Goal: Task Accomplishment & Management: Manage account settings

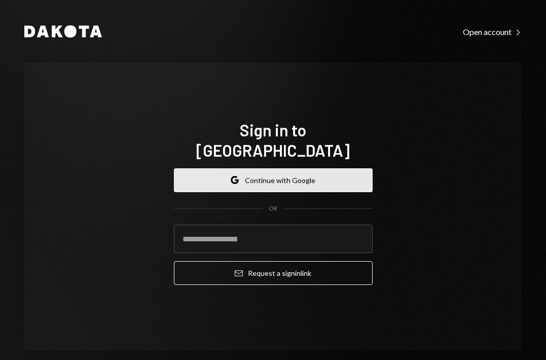
click at [249, 168] on button "Google Continue with Google" at bounding box center [273, 180] width 199 height 24
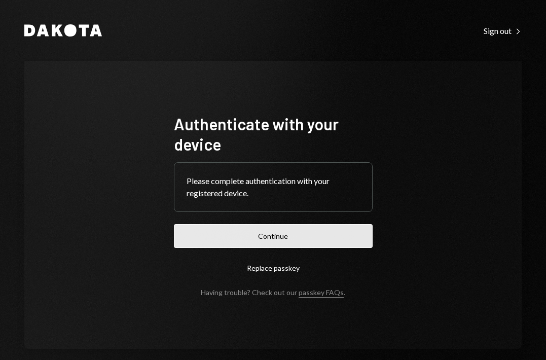
click at [296, 240] on button "Continue" at bounding box center [273, 236] width 199 height 24
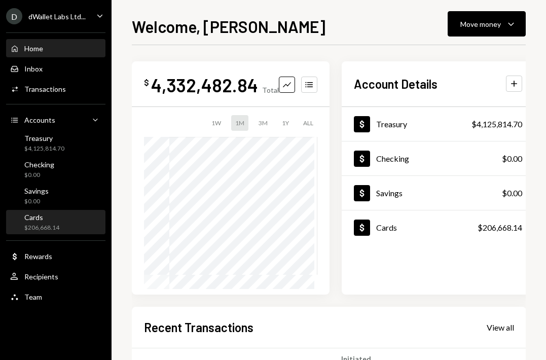
click at [84, 224] on div "Cards $206,668.14" at bounding box center [55, 222] width 91 height 19
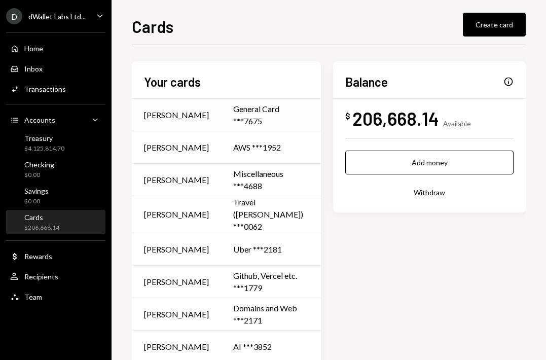
click at [253, 110] on div "General Card ***7675" at bounding box center [271, 115] width 76 height 24
click at [244, 143] on div "AWS ***1952" at bounding box center [271, 148] width 76 height 12
click at [252, 109] on div "General Card ***7675" at bounding box center [271, 115] width 76 height 24
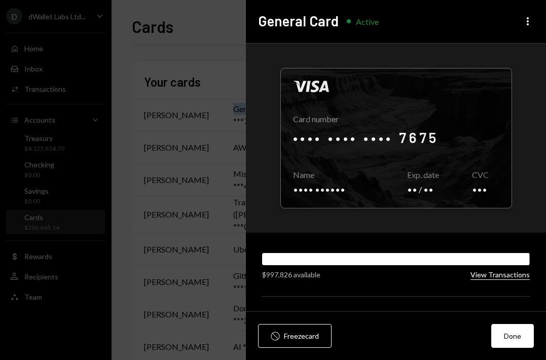
click at [477, 275] on button "View Transactions" at bounding box center [500, 275] width 59 height 10
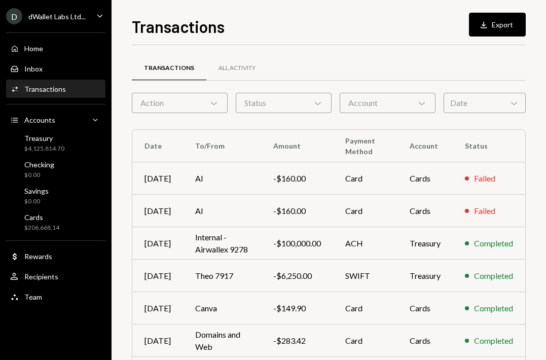
click at [44, 90] on div "Transactions" at bounding box center [45, 89] width 42 height 9
click at [419, 109] on div "Account Chevron Down" at bounding box center [388, 103] width 96 height 20
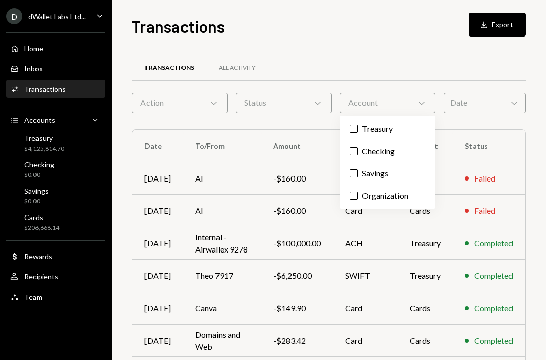
click at [485, 93] on div "Date Chevron Down" at bounding box center [485, 103] width 82 height 20
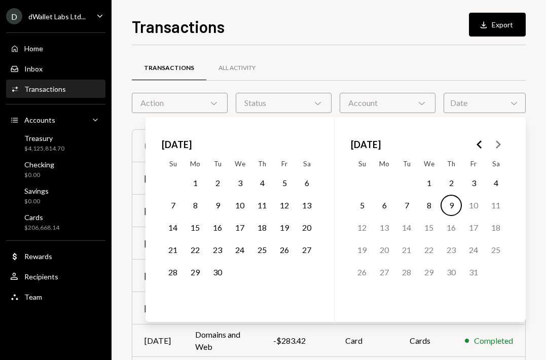
click at [255, 93] on div "Status Chevron Down" at bounding box center [284, 103] width 96 height 20
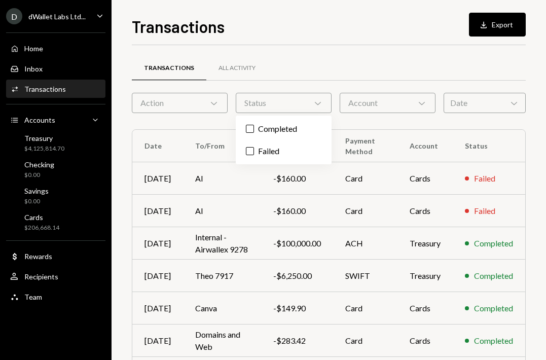
click at [213, 110] on div "Action Chevron Down" at bounding box center [180, 103] width 96 height 20
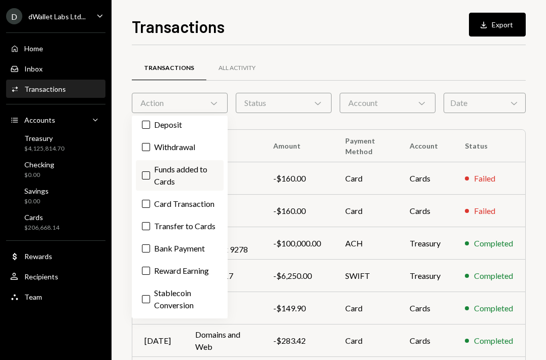
scroll to position [75, 0]
click at [149, 200] on button "Card Transaction" at bounding box center [146, 204] width 8 height 8
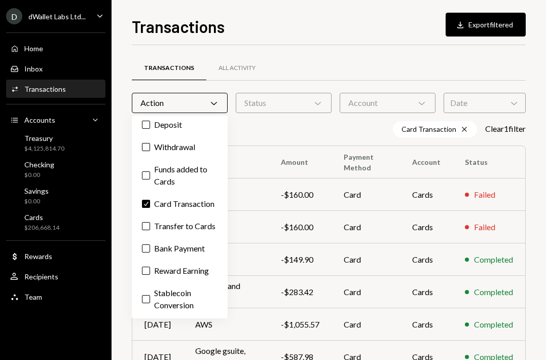
click at [267, 130] on div "Card Transaction Cross Clear 1 filter" at bounding box center [329, 129] width 394 height 16
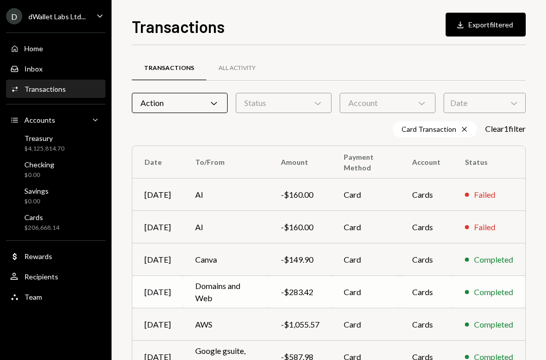
scroll to position [186, 0]
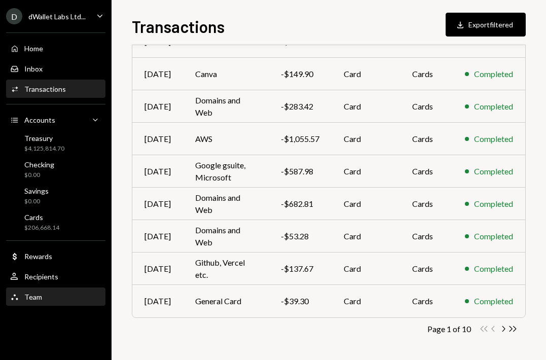
click at [47, 299] on div "Team Team" at bounding box center [55, 297] width 91 height 9
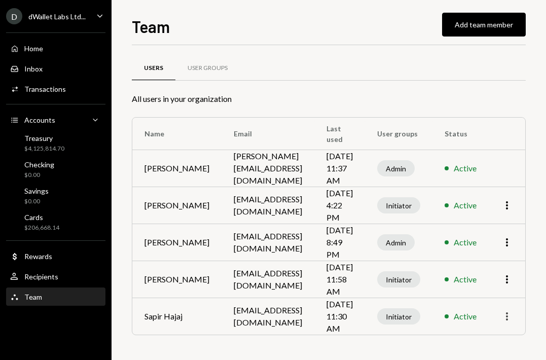
click at [505, 322] on icon "More" at bounding box center [507, 316] width 12 height 12
click at [258, 321] on td "sapir@dwalletlabs.com" at bounding box center [268, 316] width 93 height 37
click at [167, 319] on td "Sapir Hajaj" at bounding box center [176, 316] width 89 height 37
click at [384, 322] on div "Initiator" at bounding box center [398, 316] width 43 height 16
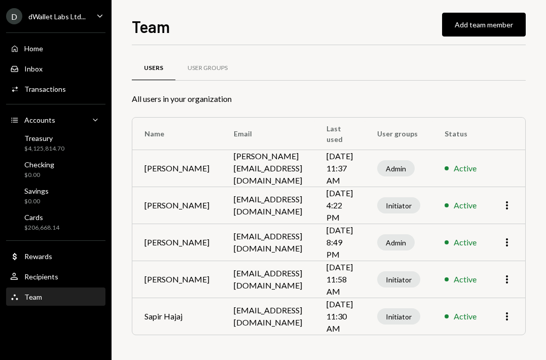
click at [478, 314] on td "Active" at bounding box center [461, 316] width 56 height 37
click at [514, 321] on td "More" at bounding box center [507, 316] width 37 height 37
click at [509, 319] on icon "More" at bounding box center [507, 316] width 12 height 12
click at [395, 315] on div "Initiator" at bounding box center [398, 316] width 43 height 16
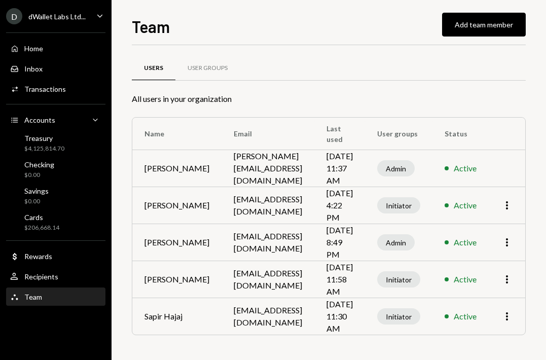
click at [360, 320] on td "Oct 9, 2025 11:30 AM" at bounding box center [339, 316] width 51 height 37
click at [284, 316] on td "sapir@dwalletlabs.com" at bounding box center [268, 316] width 93 height 37
click at [222, 324] on td "sapir@dwalletlabs.com" at bounding box center [268, 316] width 93 height 37
click at [160, 317] on td "Sapir Hajaj" at bounding box center [176, 316] width 89 height 37
click at [214, 73] on div "User Groups" at bounding box center [207, 68] width 64 height 24
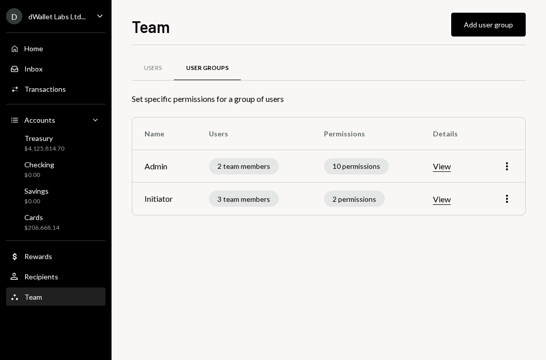
click at [496, 202] on div "More" at bounding box center [503, 199] width 20 height 12
click at [512, 198] on icon "More" at bounding box center [507, 199] width 12 height 12
click at [488, 223] on div "Edit" at bounding box center [484, 221] width 51 height 18
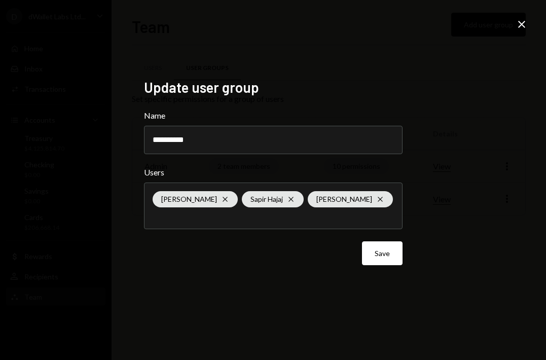
click at [520, 31] on div "Close" at bounding box center [522, 25] width 12 height 14
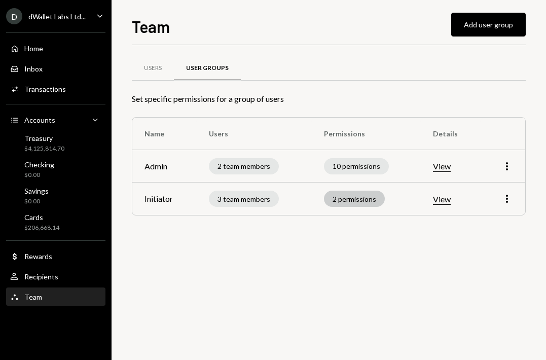
click at [369, 200] on div "2 permissions" at bounding box center [354, 199] width 61 height 16
click at [340, 196] on div "2 permissions" at bounding box center [354, 199] width 61 height 16
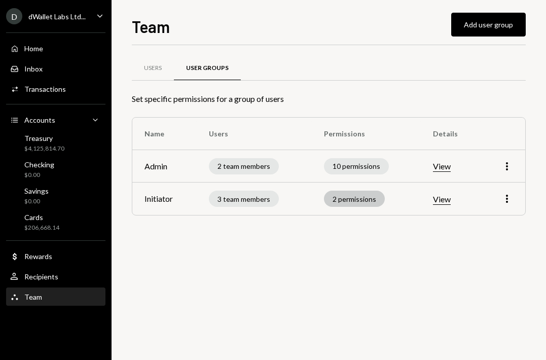
click at [340, 196] on div "2 permissions" at bounding box center [354, 199] width 61 height 16
click at [436, 198] on button "View" at bounding box center [442, 199] width 18 height 11
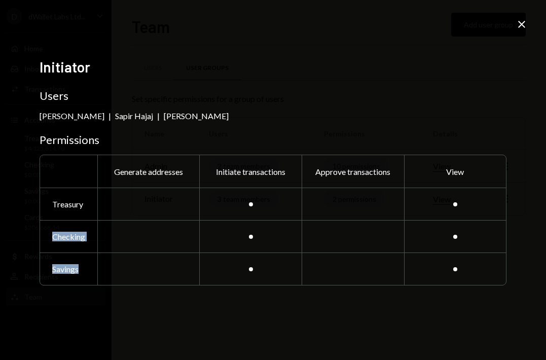
drag, startPoint x: 447, startPoint y: 195, endPoint x: 473, endPoint y: 297, distance: 105.2
click at [476, 300] on div "Initiator Users Omri Shimon | Sapir Hajaj | Gilad Lachmish Permissions Generate…" at bounding box center [273, 180] width 467 height 244
click at [524, 24] on icon "Close" at bounding box center [522, 24] width 12 height 12
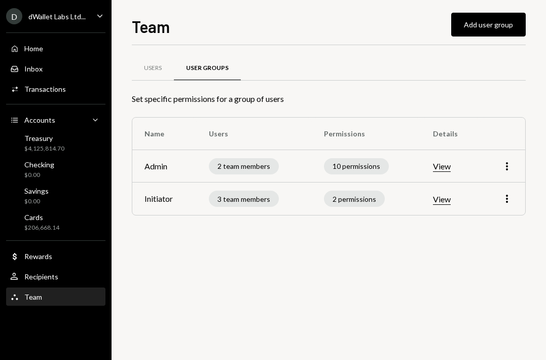
click at [442, 164] on button "View" at bounding box center [442, 166] width 18 height 11
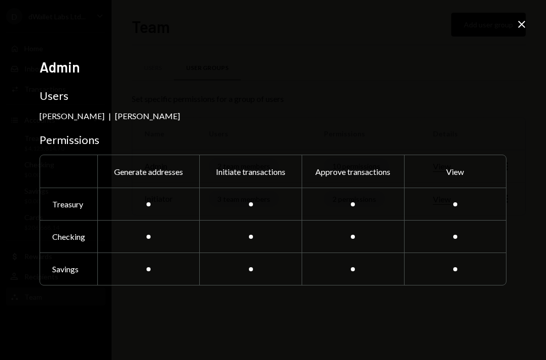
click at [519, 32] on div "Admin Users David Lachmish | Omer Sadika Permissions Generate addresses Initiat…" at bounding box center [273, 180] width 546 height 360
click at [522, 17] on div "Admin Users David Lachmish | Omer Sadika Permissions Generate addresses Initiat…" at bounding box center [273, 180] width 546 height 360
click at [523, 26] on icon at bounding box center [521, 24] width 7 height 7
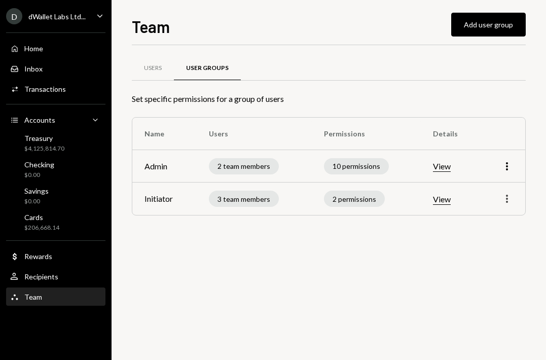
click at [508, 199] on icon "More" at bounding box center [507, 199] width 12 height 12
click at [479, 217] on div "Edit" at bounding box center [484, 221] width 51 height 18
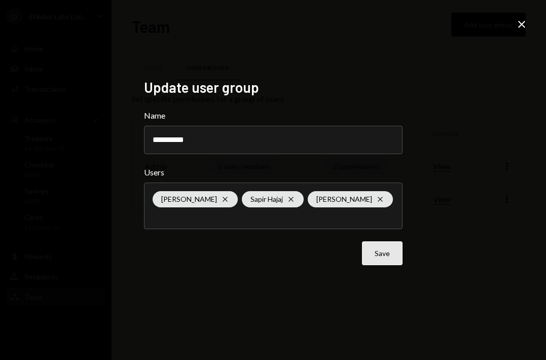
click at [373, 257] on button "Save" at bounding box center [382, 253] width 41 height 24
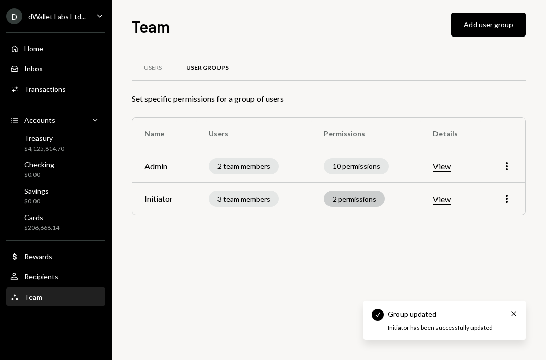
click at [350, 199] on div "2 permissions" at bounding box center [354, 199] width 61 height 16
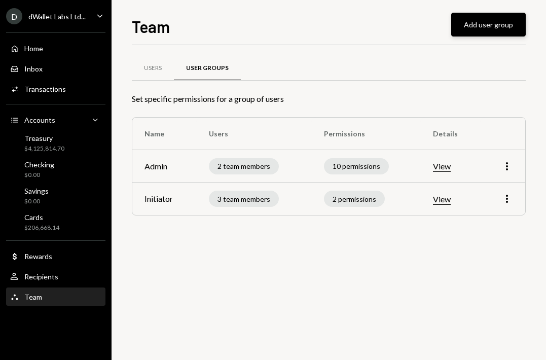
click at [482, 33] on button "Add user group" at bounding box center [488, 25] width 75 height 24
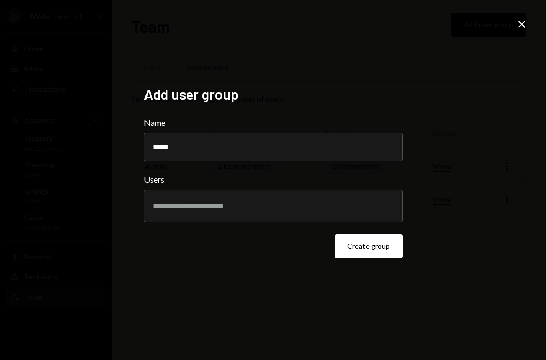
type input "*****"
click at [240, 203] on input "text" at bounding box center [273, 205] width 241 height 9
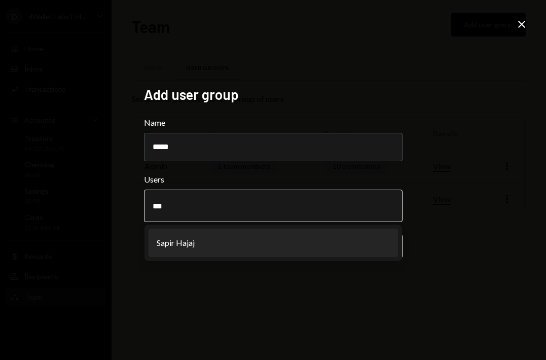
type input "***"
click at [238, 232] on li "Sapir Hajaj" at bounding box center [274, 243] width 250 height 28
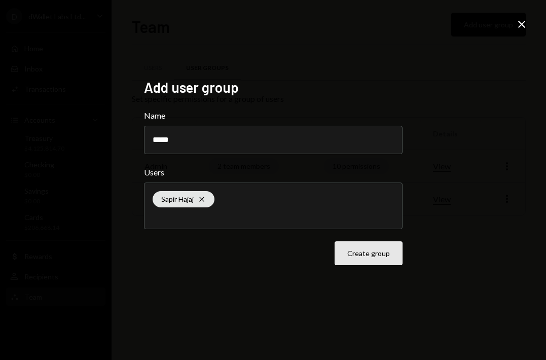
click at [366, 251] on button "Create group" at bounding box center [369, 253] width 68 height 24
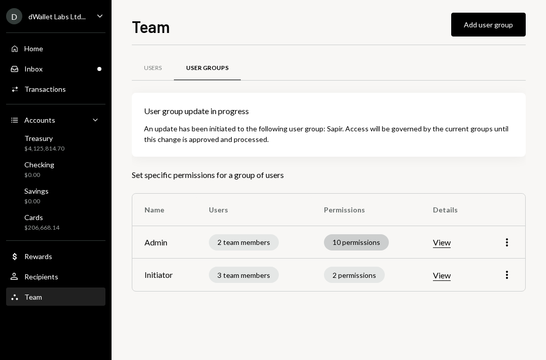
click at [344, 239] on div "10 permissions" at bounding box center [356, 242] width 65 height 16
click at [350, 277] on div "2 permissions" at bounding box center [354, 275] width 61 height 16
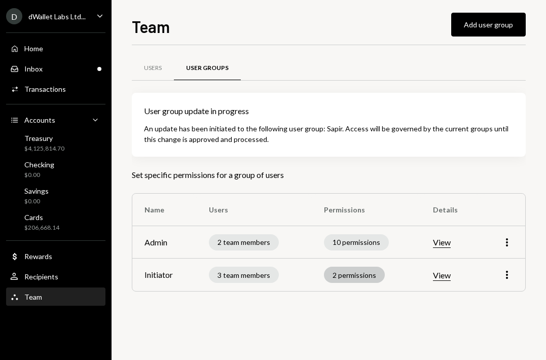
click at [350, 277] on div "2 permissions" at bounding box center [354, 275] width 61 height 16
click at [357, 234] on div "10 permissions" at bounding box center [356, 242] width 65 height 16
click at [169, 68] on div "Users" at bounding box center [153, 68] width 42 height 24
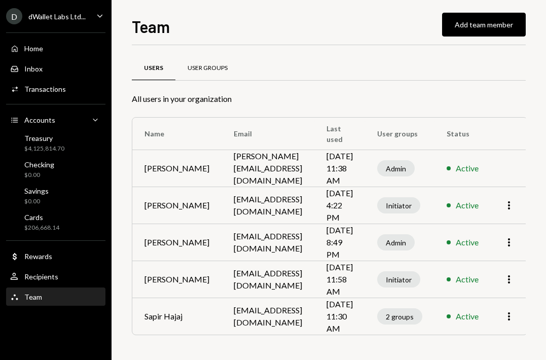
click at [196, 64] on div "User Groups" at bounding box center [208, 68] width 40 height 9
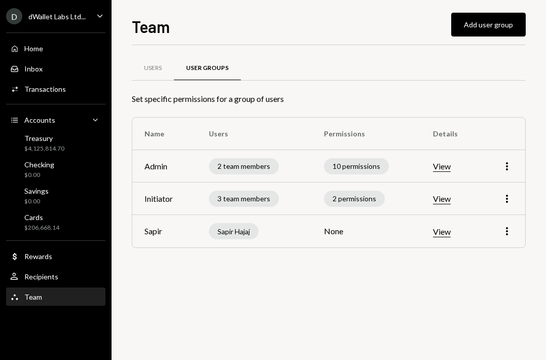
click at [448, 232] on button "View" at bounding box center [442, 232] width 18 height 11
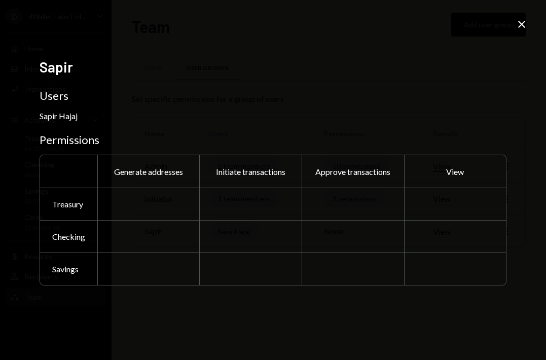
click at [250, 215] on div at bounding box center [250, 204] width 102 height 32
click at [327, 199] on div at bounding box center [353, 204] width 102 height 32
click at [324, 266] on div at bounding box center [353, 269] width 102 height 32
click at [522, 20] on icon "Close" at bounding box center [522, 24] width 12 height 12
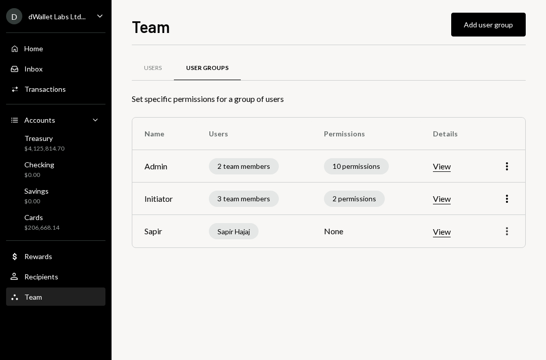
click at [505, 229] on icon "More" at bounding box center [507, 231] width 12 height 12
click at [469, 222] on td "View" at bounding box center [451, 231] width 60 height 32
click at [339, 225] on td "None" at bounding box center [366, 231] width 109 height 32
click at [339, 226] on td "None" at bounding box center [366, 231] width 109 height 32
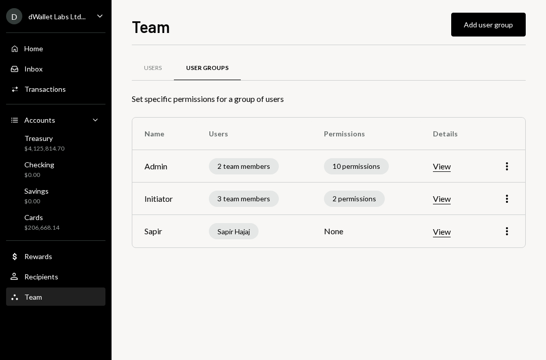
click at [220, 240] on td "Sapir Hajaj" at bounding box center [254, 231] width 115 height 32
click at [230, 230] on div "Sapir Hajaj" at bounding box center [234, 231] width 50 height 16
click at [374, 196] on div "2 permissions" at bounding box center [354, 199] width 61 height 16
click at [344, 200] on div "2 permissions" at bounding box center [354, 199] width 61 height 16
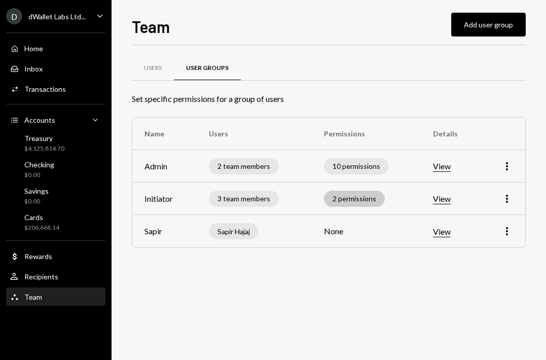
click at [342, 200] on div "2 permissions" at bounding box center [354, 199] width 61 height 16
click at [360, 165] on div "10 permissions" at bounding box center [356, 166] width 65 height 16
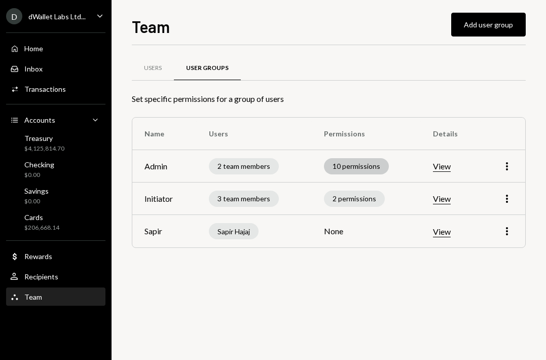
click at [360, 165] on div "10 permissions" at bounding box center [356, 166] width 65 height 16
click at [510, 236] on icon "More" at bounding box center [507, 231] width 12 height 12
click at [484, 250] on div "Edit" at bounding box center [484, 253] width 51 height 18
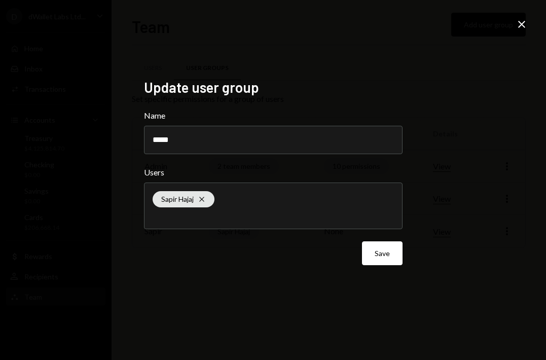
click at [275, 209] on div "Sapir Hajaj Cross" at bounding box center [273, 206] width 241 height 46
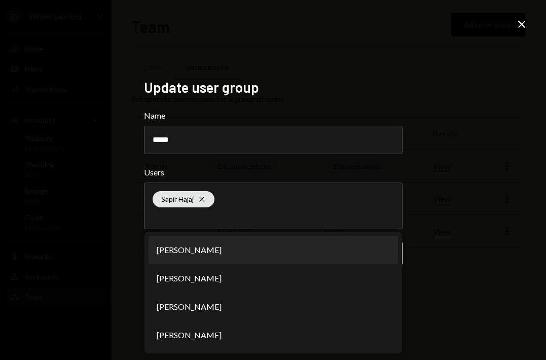
drag, startPoint x: 319, startPoint y: 200, endPoint x: 367, endPoint y: 196, distance: 48.4
click at [321, 199] on div "Sapir Hajaj Cross" at bounding box center [273, 206] width 241 height 46
click at [472, 205] on div "Update user group Name ***** Users Sapir Hajaj Cross David Lachmish Omri Shimon…" at bounding box center [273, 180] width 546 height 360
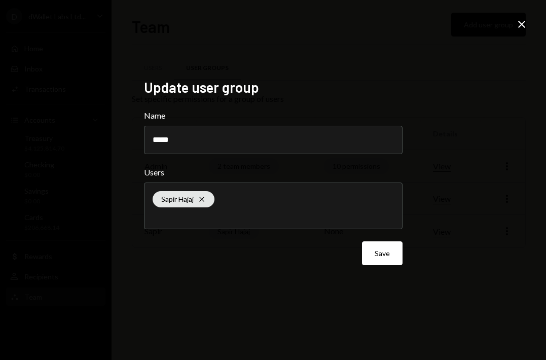
click at [521, 25] on icon at bounding box center [521, 24] width 7 height 7
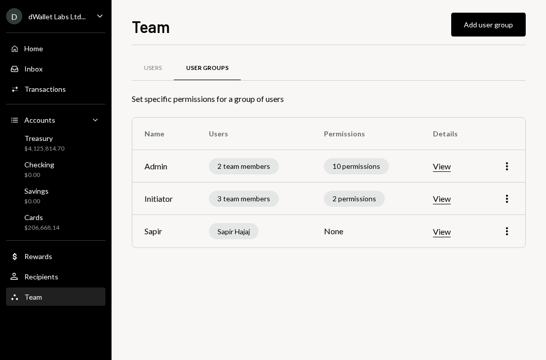
click at [438, 233] on button "View" at bounding box center [442, 232] width 18 height 11
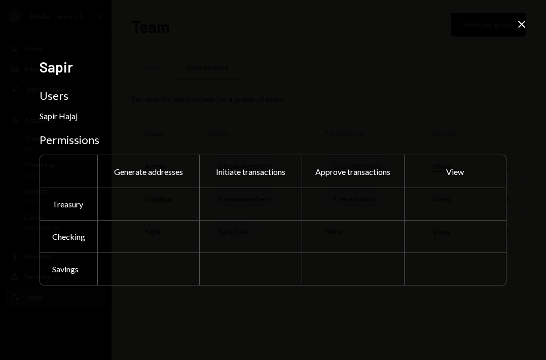
click at [145, 240] on div at bounding box center [148, 236] width 102 height 32
click at [144, 234] on div at bounding box center [148, 236] width 102 height 32
click at [241, 228] on div at bounding box center [250, 236] width 102 height 32
click at [241, 204] on div at bounding box center [250, 204] width 102 height 32
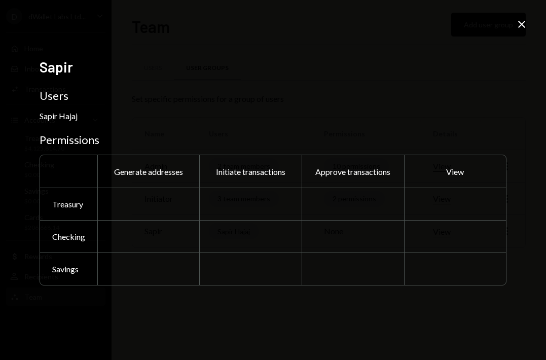
drag, startPoint x: 241, startPoint y: 204, endPoint x: 311, endPoint y: 207, distance: 69.6
click at [242, 204] on div at bounding box center [250, 204] width 102 height 32
click at [340, 208] on div at bounding box center [353, 204] width 102 height 32
click at [338, 245] on div at bounding box center [353, 236] width 102 height 32
click at [338, 293] on div "Sapir Users Sapir Hajaj Permissions Generate addresses Initiate transactions Ap…" at bounding box center [273, 180] width 467 height 244
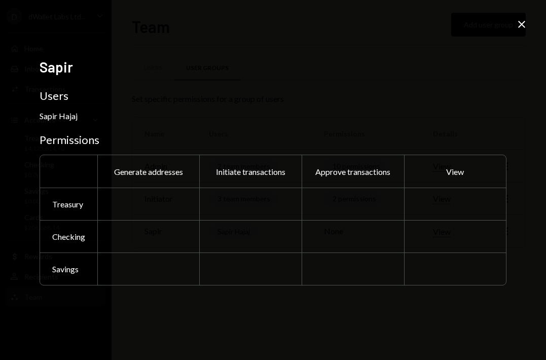
click at [159, 278] on div at bounding box center [148, 269] width 102 height 32
click at [522, 28] on icon "Close" at bounding box center [522, 24] width 12 height 12
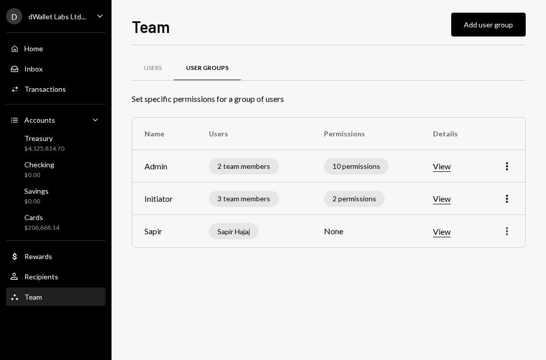
click at [511, 229] on icon "More" at bounding box center [507, 231] width 12 height 12
click at [476, 277] on div "Remove" at bounding box center [484, 271] width 51 height 18
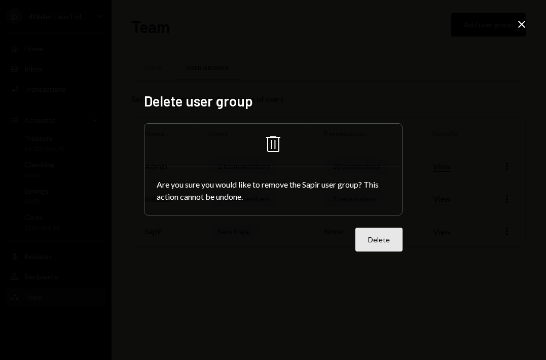
click at [379, 242] on button "Delete" at bounding box center [379, 240] width 47 height 24
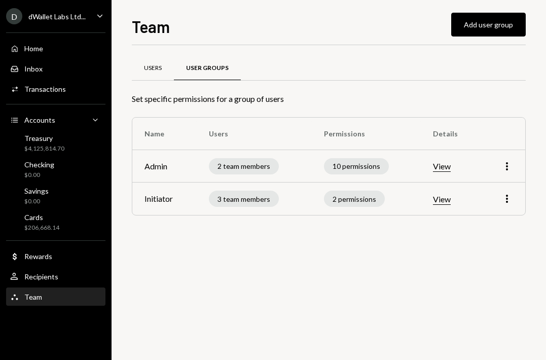
click at [164, 67] on div "Users" at bounding box center [153, 68] width 42 height 24
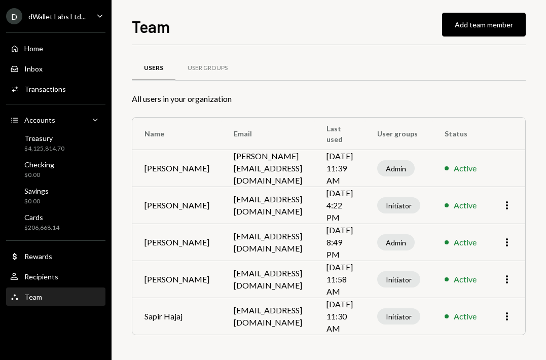
click at [28, 234] on div "Home Home Inbox Inbox Activities Transactions Accounts Accounts Caret Down Trea…" at bounding box center [56, 167] width 112 height 282
click at [33, 229] on div "$206,668.14" at bounding box center [41, 228] width 35 height 9
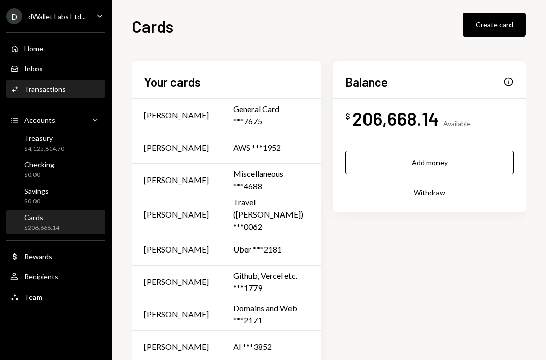
click at [45, 89] on div "Transactions" at bounding box center [45, 89] width 42 height 9
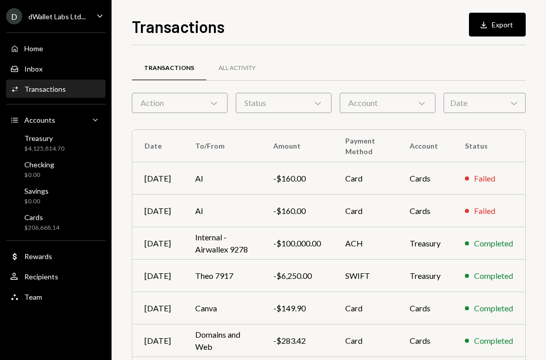
click at [192, 105] on div "Action Chevron Down" at bounding box center [180, 103] width 96 height 20
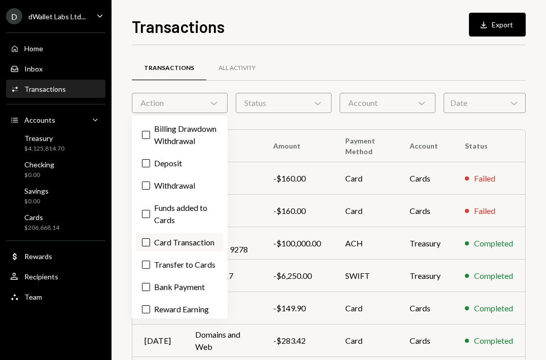
click at [148, 247] on button "Card Transaction" at bounding box center [146, 242] width 8 height 8
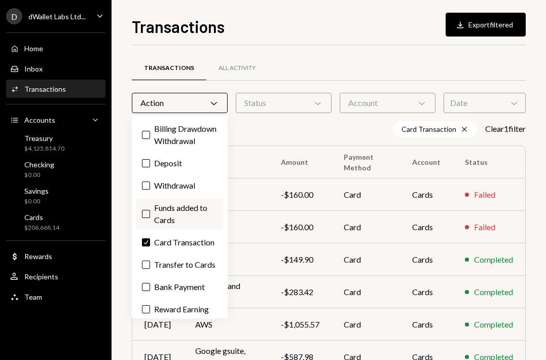
click at [144, 218] on button "Funds added to Cards" at bounding box center [146, 214] width 8 height 8
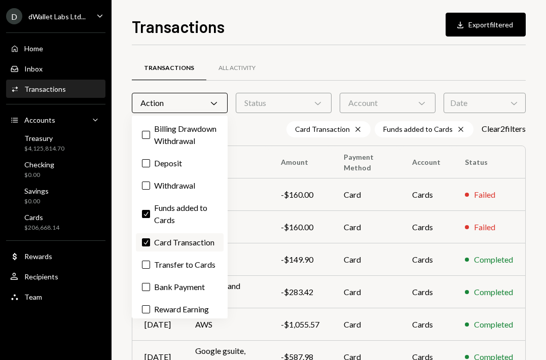
click at [147, 252] on label "Check Card Transaction" at bounding box center [180, 242] width 88 height 18
click at [147, 247] on button "Check" at bounding box center [146, 242] width 8 height 8
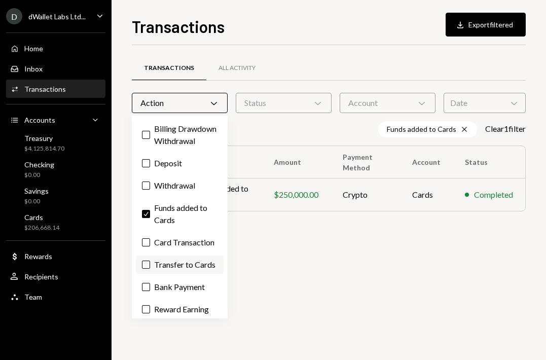
click at [149, 269] on button "Transfer to Cards" at bounding box center [146, 265] width 8 height 8
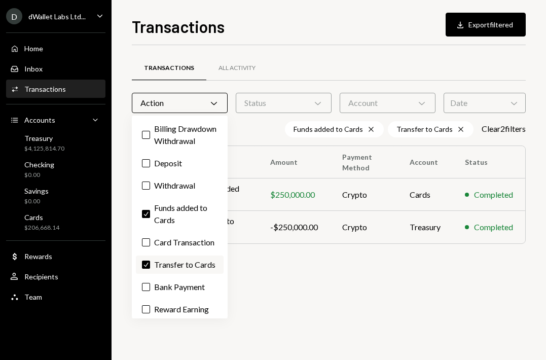
click at [149, 269] on button "Check" at bounding box center [146, 265] width 8 height 8
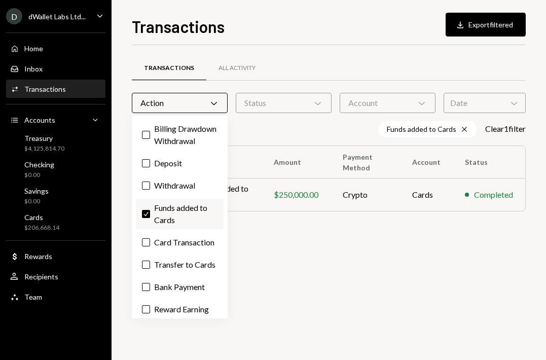
click at [147, 218] on button "Check" at bounding box center [146, 214] width 8 height 8
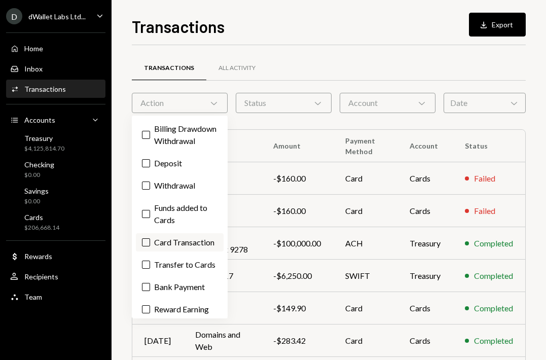
click at [147, 252] on label "Card Transaction" at bounding box center [180, 242] width 88 height 18
click at [147, 247] on button "Card Transaction" at bounding box center [146, 242] width 8 height 8
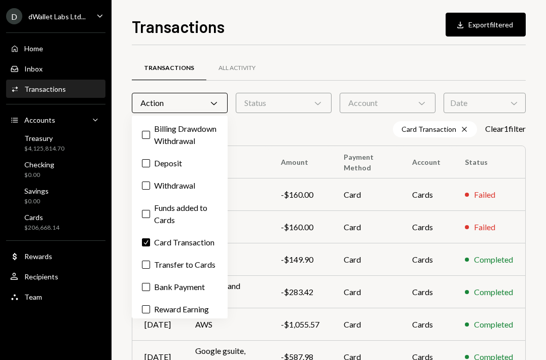
click at [200, 103] on div "Action Chevron Down" at bounding box center [180, 103] width 96 height 20
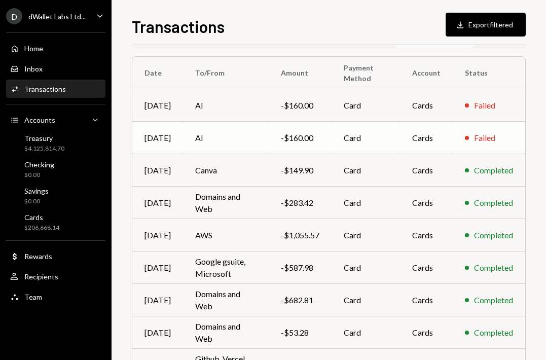
scroll to position [109, 0]
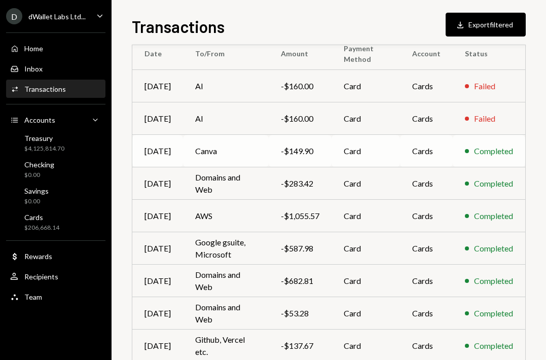
click at [206, 137] on td "Canva" at bounding box center [226, 151] width 86 height 32
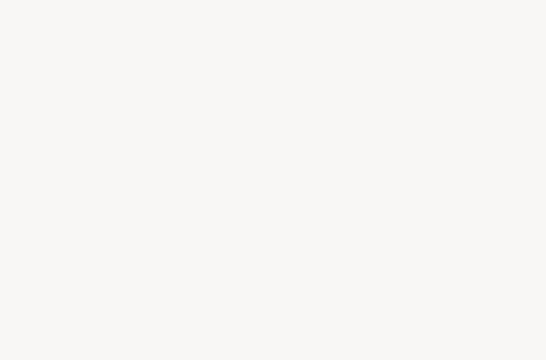
click at [207, 152] on div at bounding box center [273, 180] width 546 height 360
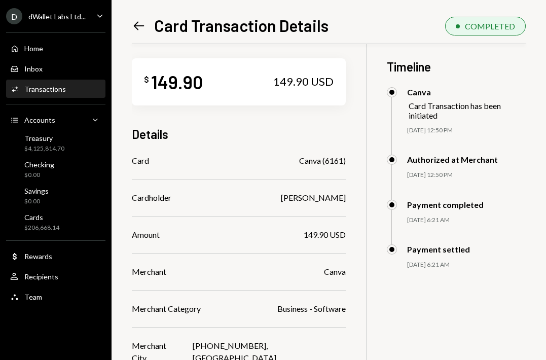
scroll to position [5, 0]
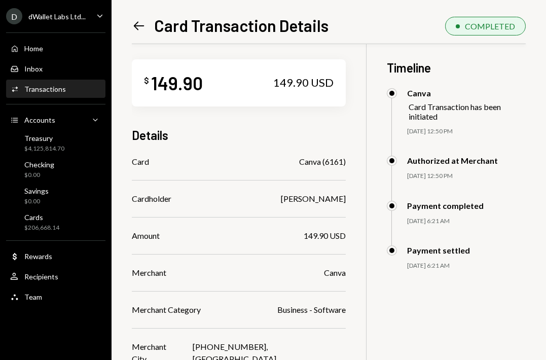
click at [144, 22] on icon "Left Arrow" at bounding box center [139, 26] width 14 height 14
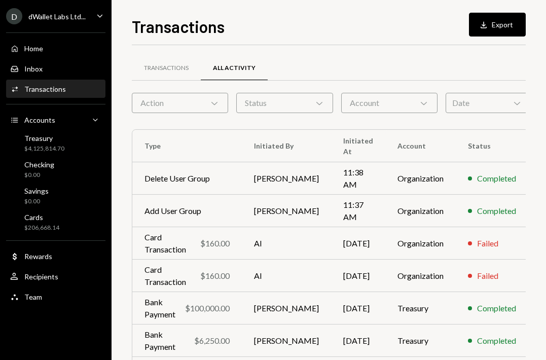
click at [181, 100] on div "Action Chevron Down" at bounding box center [180, 103] width 96 height 20
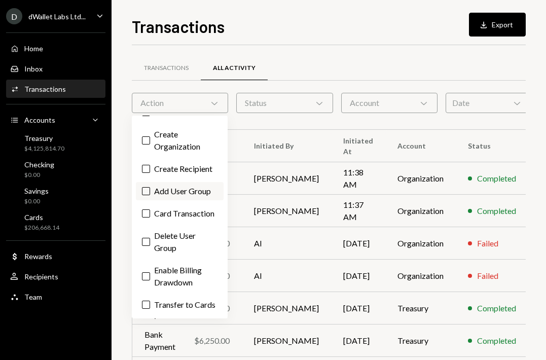
scroll to position [158, 0]
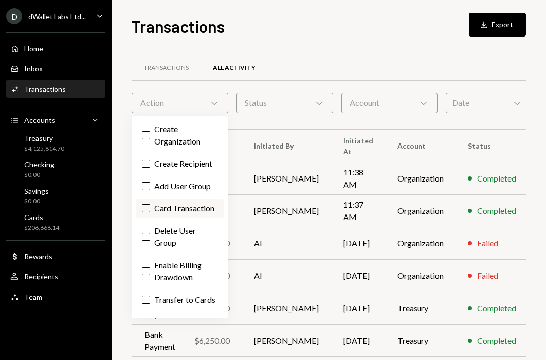
click at [145, 218] on label "Card Transaction" at bounding box center [180, 208] width 88 height 18
click at [145, 213] on button "Card Transaction" at bounding box center [146, 208] width 8 height 8
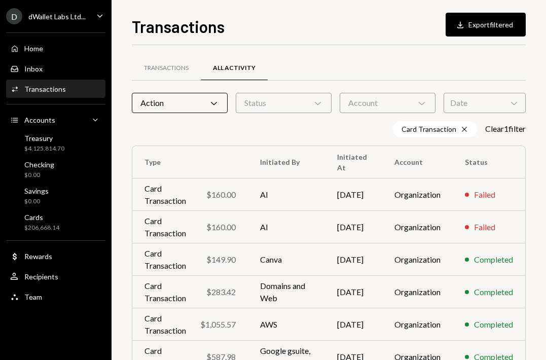
click at [246, 124] on div "Card Transaction Cross Clear 1 filter" at bounding box center [329, 129] width 394 height 16
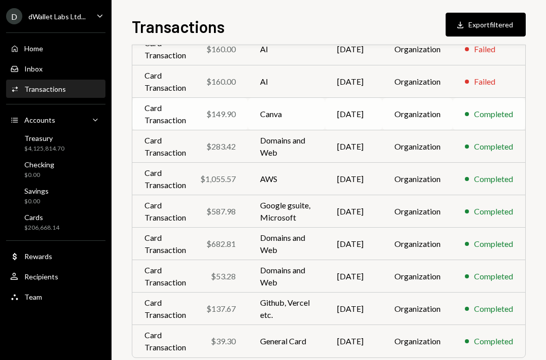
scroll to position [190, 0]
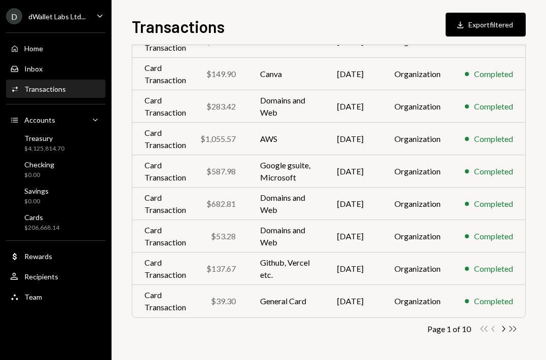
click at [514, 329] on icon "Double Arrow Right" at bounding box center [513, 329] width 10 height 10
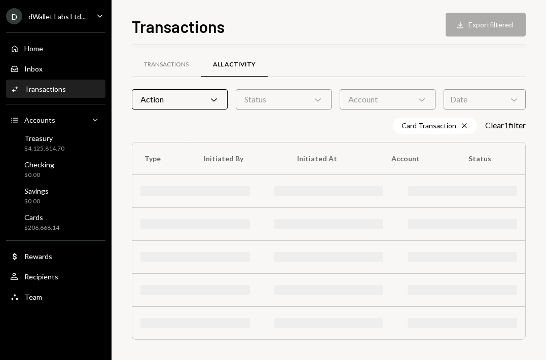
scroll to position [0, 0]
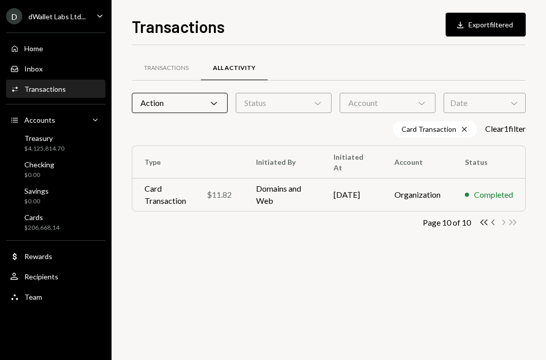
click at [493, 225] on icon "Chevron Left" at bounding box center [494, 223] width 10 height 10
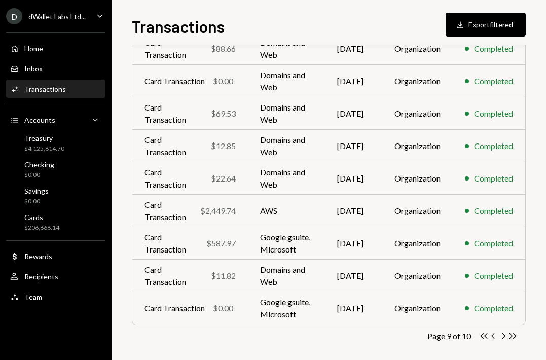
scroll to position [195, 0]
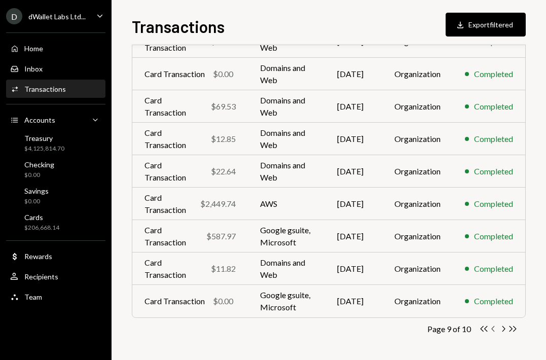
click at [494, 331] on icon "Chevron Left" at bounding box center [494, 329] width 10 height 10
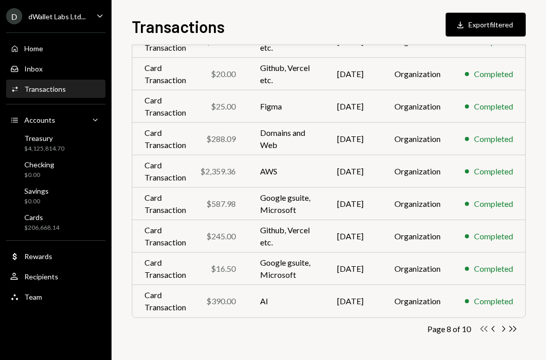
click at [482, 328] on icon "button" at bounding box center [484, 329] width 7 height 6
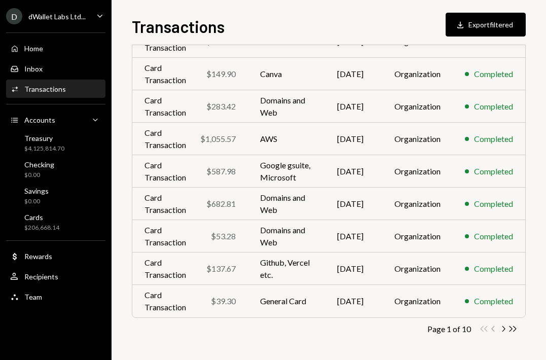
scroll to position [190, 0]
click at [504, 331] on icon "Chevron Right" at bounding box center [504, 329] width 10 height 10
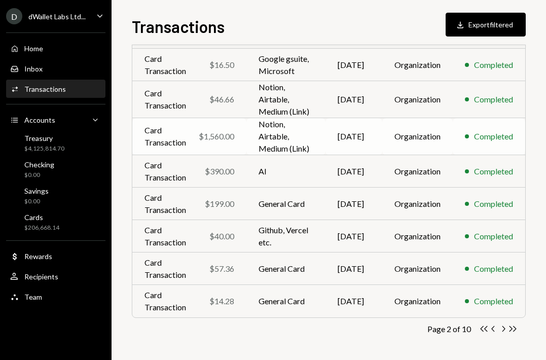
scroll to position [224, 0]
click at [505, 329] on icon "button" at bounding box center [504, 329] width 3 height 6
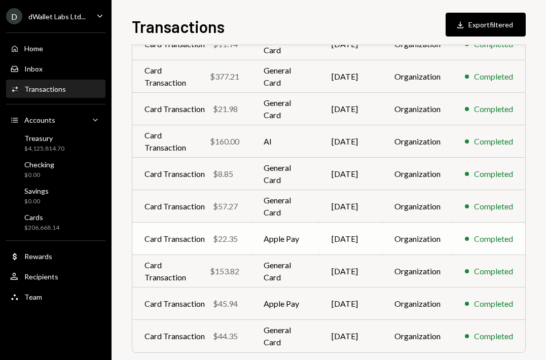
scroll to position [186, 0]
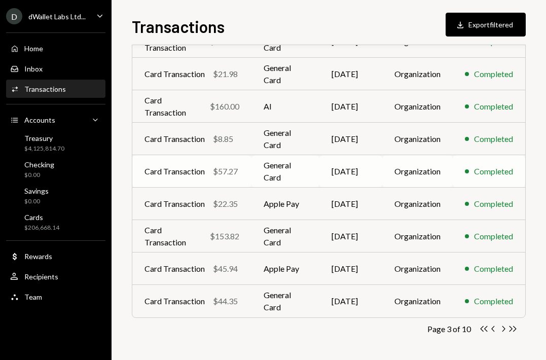
click at [242, 174] on td "Card Transaction $57.27" at bounding box center [191, 171] width 119 height 32
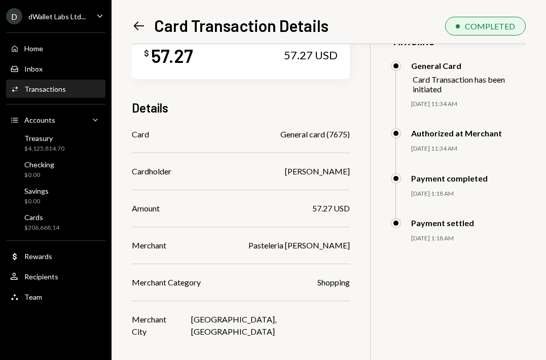
scroll to position [44, 0]
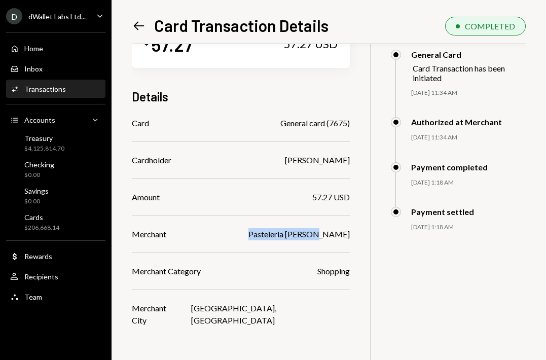
drag, startPoint x: 228, startPoint y: 236, endPoint x: 307, endPoint y: 236, distance: 78.6
click at [307, 236] on div "$ 57.27 57.27 USD Details Card General card (7675) Cardholder David Lachmish Am…" at bounding box center [329, 181] width 394 height 360
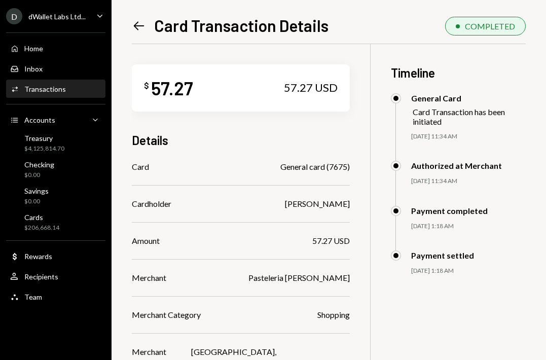
click at [139, 25] on icon at bounding box center [139, 25] width 11 height 9
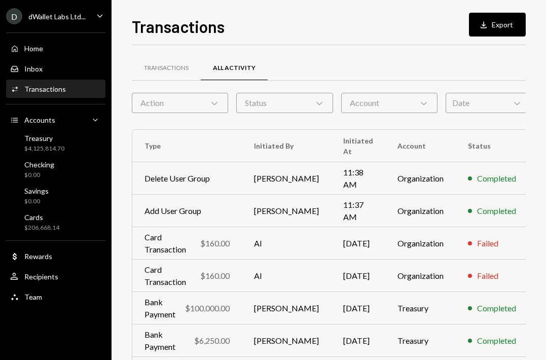
click at [180, 101] on div "Action Chevron Down" at bounding box center [180, 103] width 96 height 20
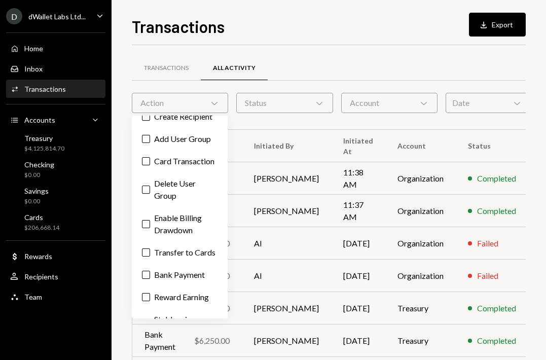
scroll to position [195, 0]
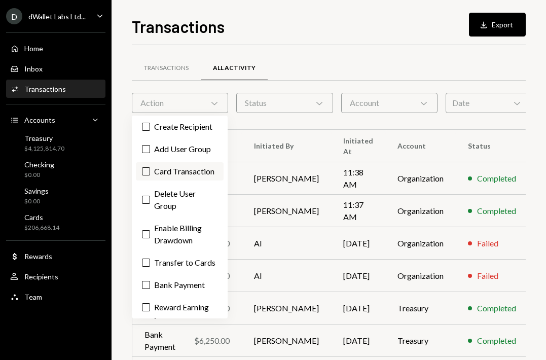
click at [145, 175] on button "Card Transaction" at bounding box center [146, 171] width 8 height 8
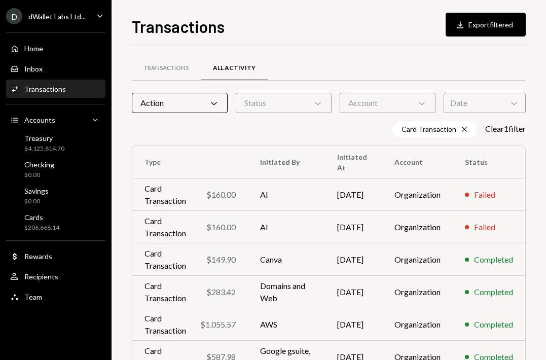
click at [309, 135] on div "Card Transaction Cross Clear 1 filter" at bounding box center [329, 129] width 394 height 16
click at [158, 63] on div "Transactions" at bounding box center [166, 68] width 69 height 24
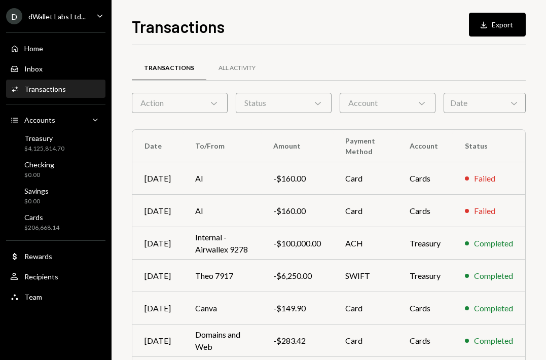
click at [203, 94] on div "Action Chevron Down" at bounding box center [180, 103] width 96 height 20
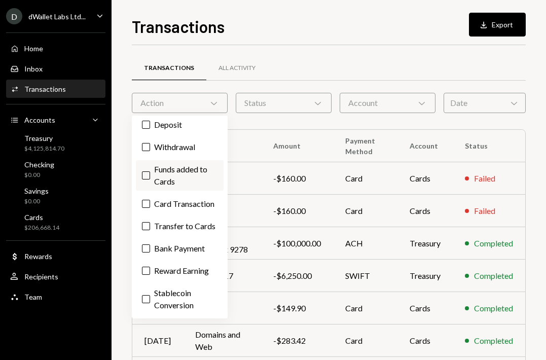
scroll to position [75, 0]
click at [148, 200] on button "Card Transaction" at bounding box center [146, 204] width 8 height 8
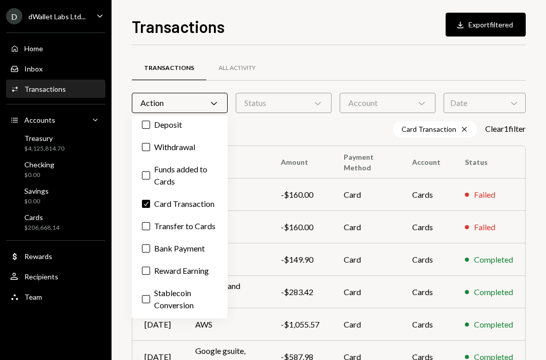
click at [296, 131] on div "Card Transaction Cross Clear 1 filter" at bounding box center [329, 129] width 394 height 16
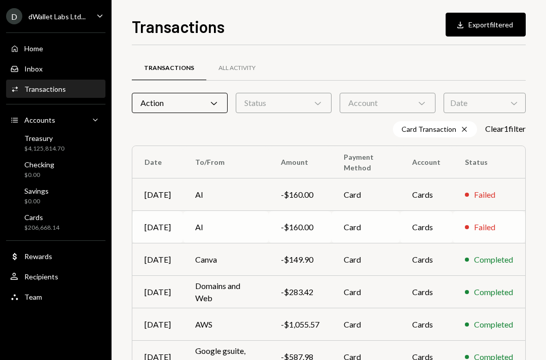
click at [322, 219] on td "-$160.00" at bounding box center [300, 227] width 63 height 32
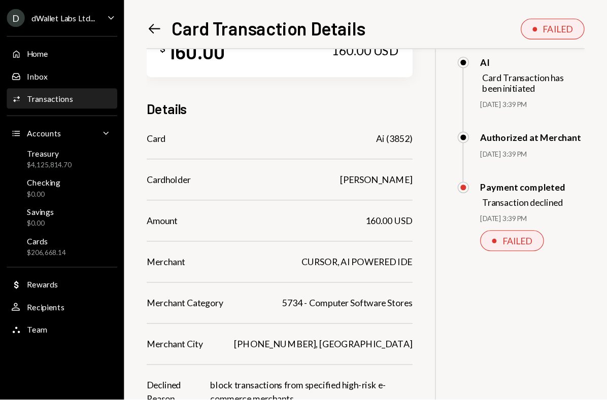
scroll to position [47, 0]
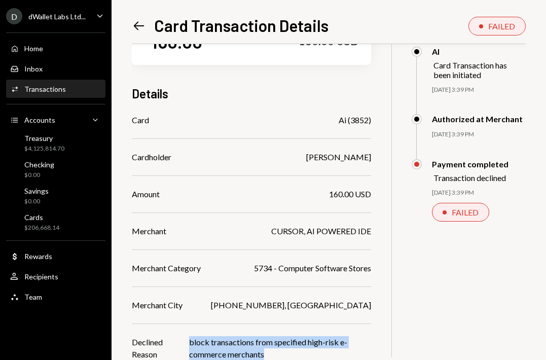
drag, startPoint x: 187, startPoint y: 339, endPoint x: 286, endPoint y: 353, distance: 99.9
click at [286, 353] on div "Declined Reason block transactions from specified high-risk e-commerce merchants" at bounding box center [251, 348] width 239 height 24
click at [286, 353] on div "block transactions from specified high-risk e-commerce merchants" at bounding box center [280, 348] width 182 height 24
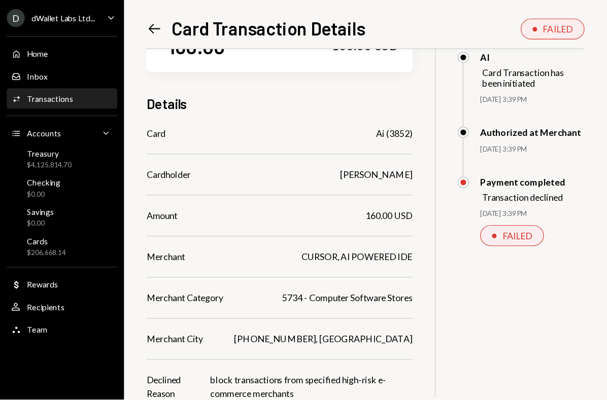
scroll to position [44, 0]
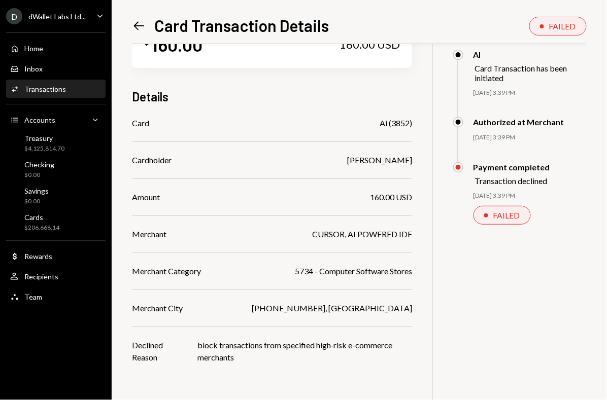
click at [135, 24] on icon at bounding box center [139, 25] width 11 height 9
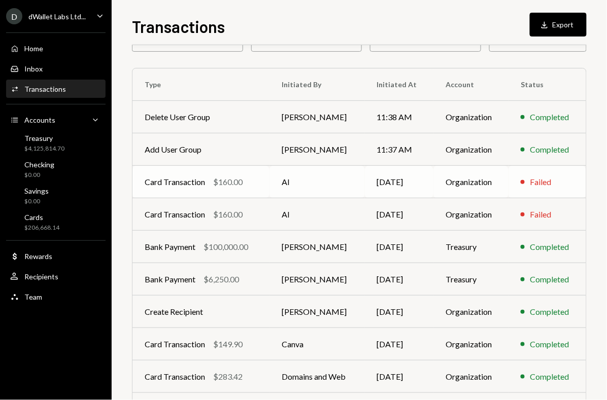
scroll to position [68, 0]
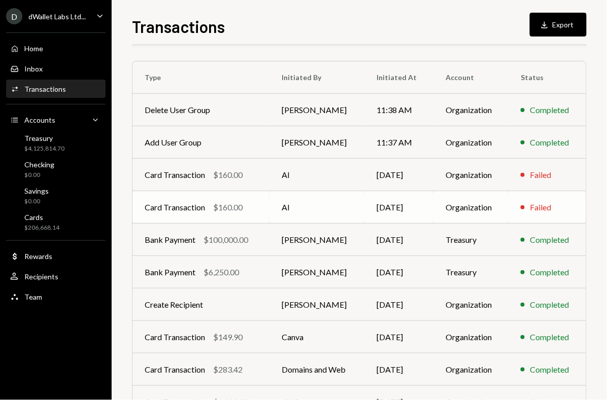
click at [546, 208] on div "Failed" at bounding box center [540, 207] width 21 height 12
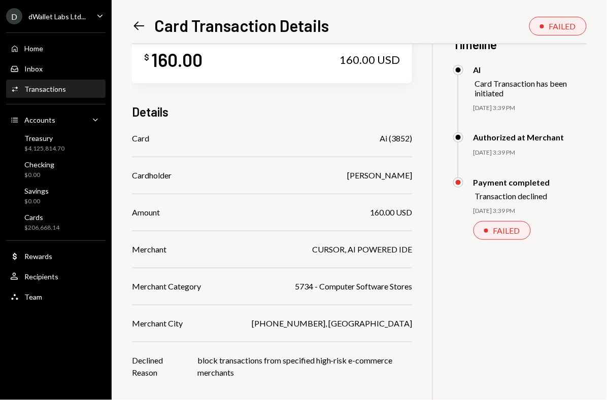
scroll to position [44, 0]
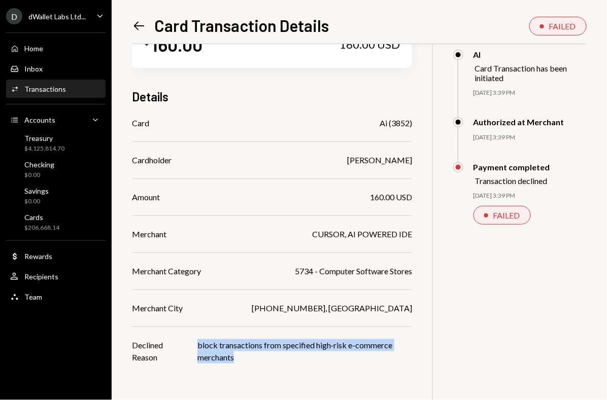
drag, startPoint x: 198, startPoint y: 344, endPoint x: 262, endPoint y: 352, distance: 64.3
click at [263, 352] on div "block transactions from specified high-risk e-commerce merchants" at bounding box center [304, 351] width 215 height 24
click at [262, 352] on div "block transactions from specified high-risk e-commerce merchants" at bounding box center [304, 351] width 215 height 24
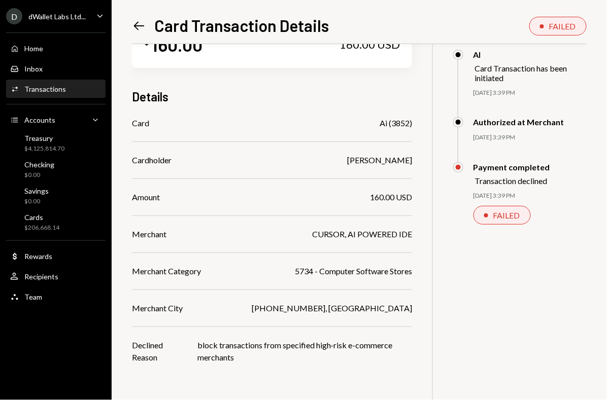
scroll to position [0, 0]
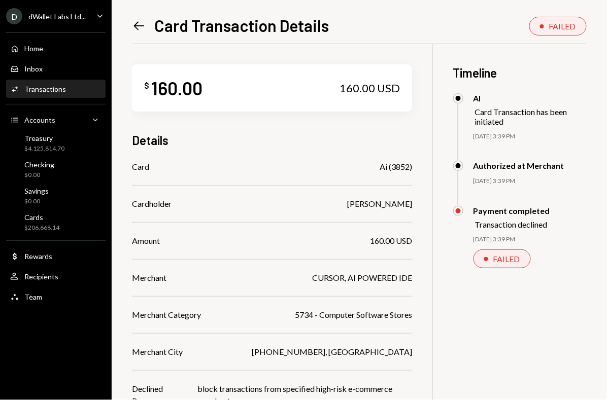
click at [141, 21] on icon "Left Arrow" at bounding box center [139, 26] width 14 height 14
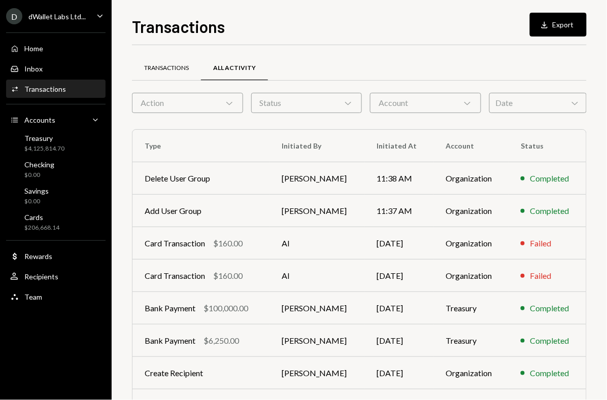
click at [169, 57] on div "Transactions" at bounding box center [166, 68] width 69 height 24
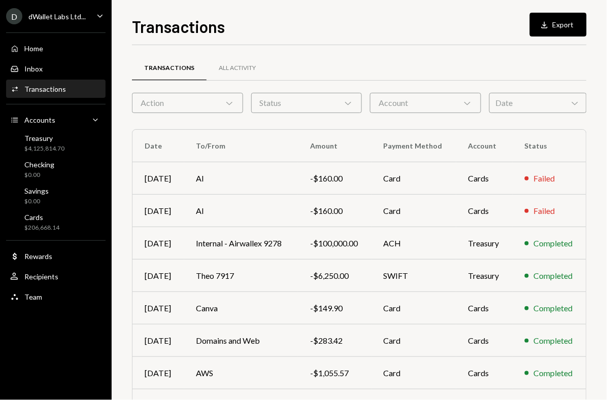
click at [155, 90] on div "Transactions All Activity" at bounding box center [359, 74] width 454 height 38
click at [158, 102] on div "Action Chevron Down" at bounding box center [187, 103] width 111 height 20
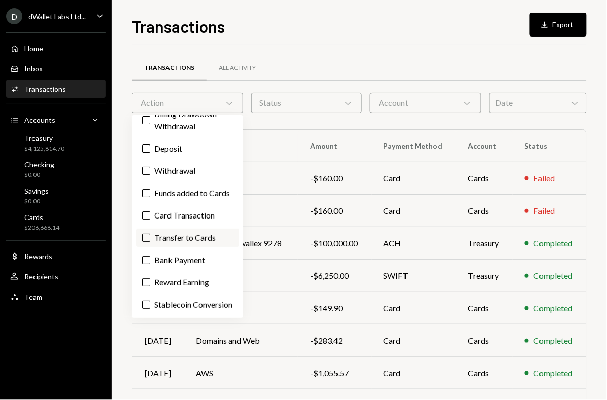
scroll to position [21, 0]
click at [147, 220] on button "Card Transaction" at bounding box center [146, 216] width 8 height 8
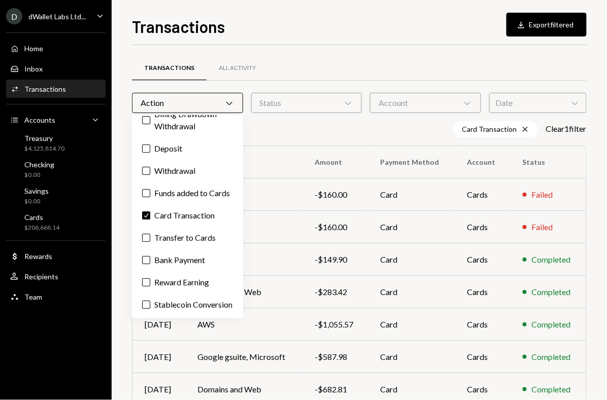
click at [292, 133] on div "Card Transaction Cross Clear 1 filter" at bounding box center [359, 129] width 454 height 16
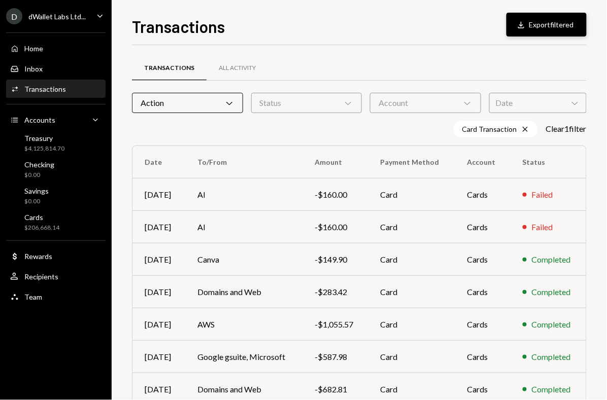
click at [546, 27] on button "Download Export filtered" at bounding box center [546, 25] width 80 height 24
